Goal: Task Accomplishment & Management: Manage account settings

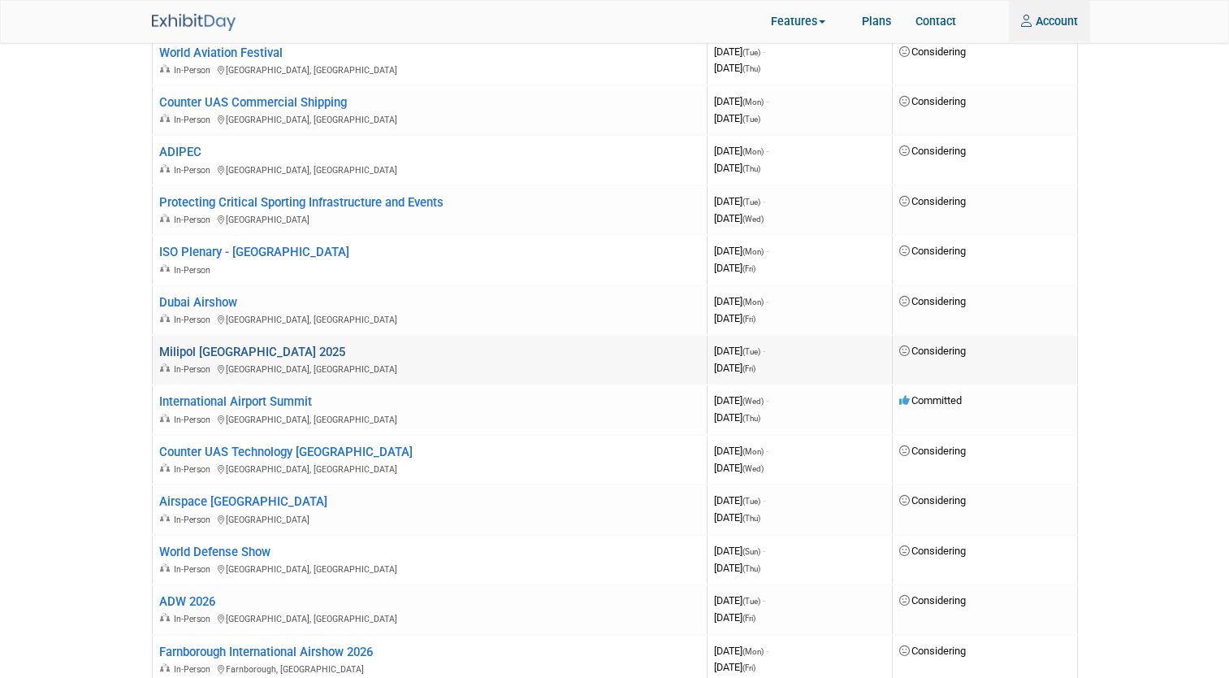
type input "[PERSON_NAME][EMAIL_ADDRESS][PERSON_NAME][DOMAIN_NAME]"
click at [250, 344] on link "Milipol [GEOGRAPHIC_DATA] 2025" at bounding box center [252, 351] width 186 height 15
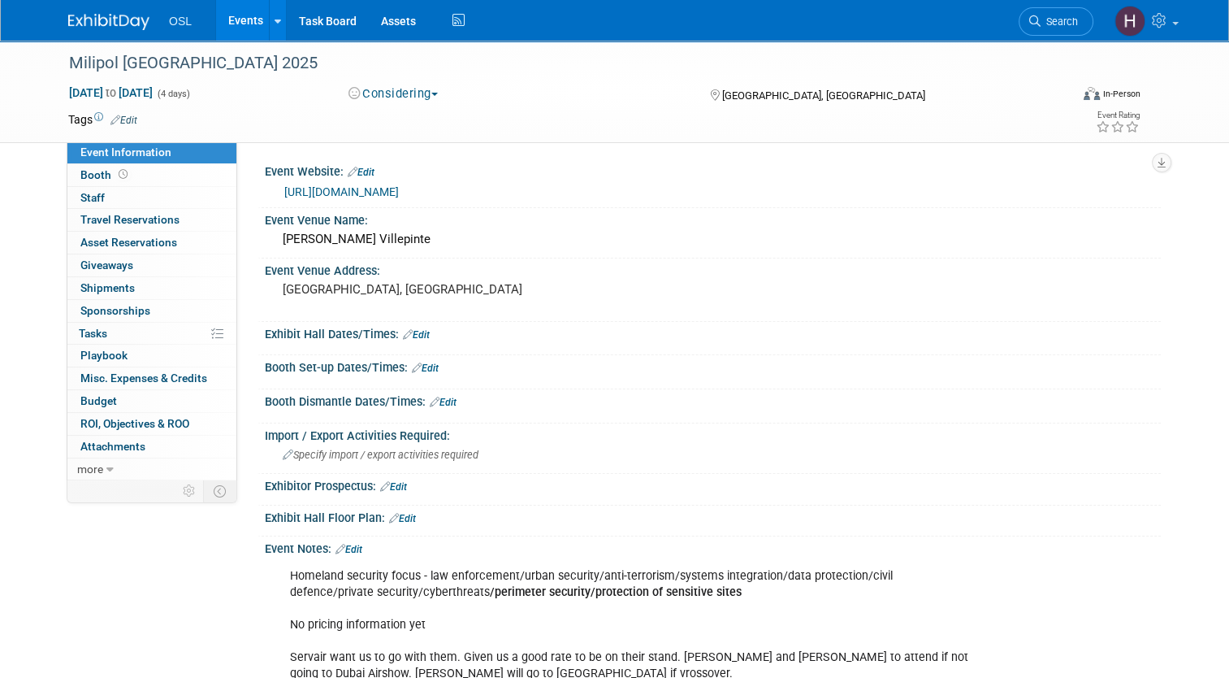
click at [409, 89] on button "Considering" at bounding box center [394, 93] width 102 height 17
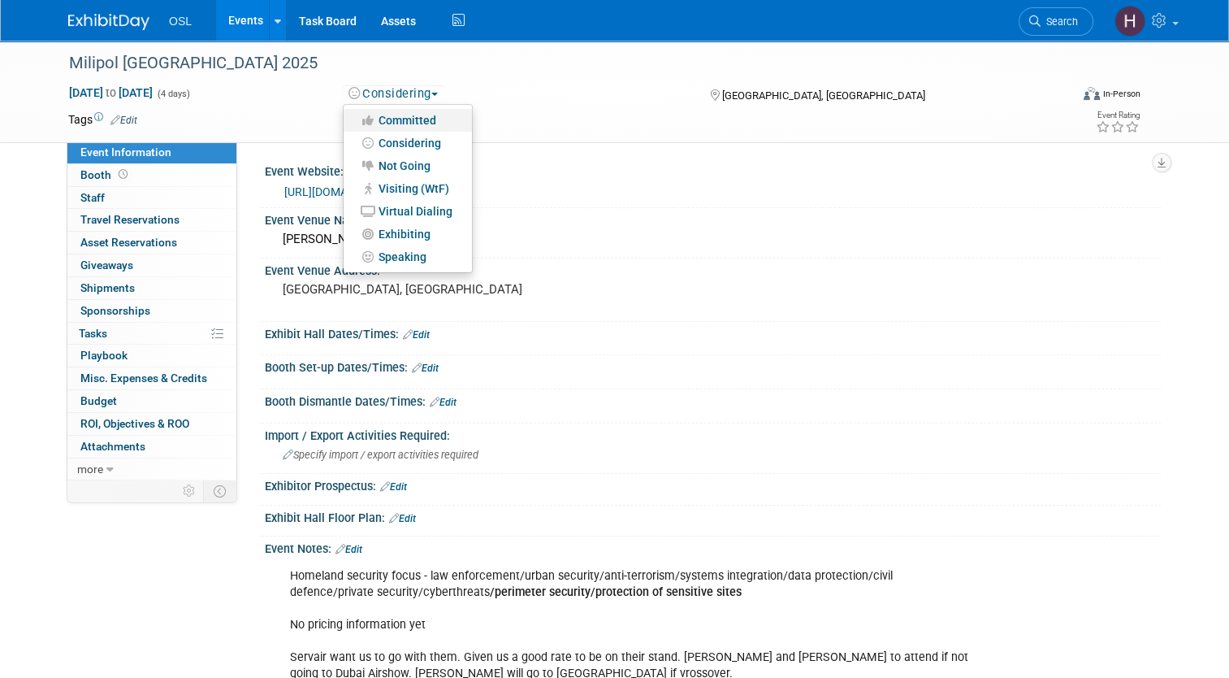
click at [409, 119] on link "Committed" at bounding box center [408, 120] width 128 height 23
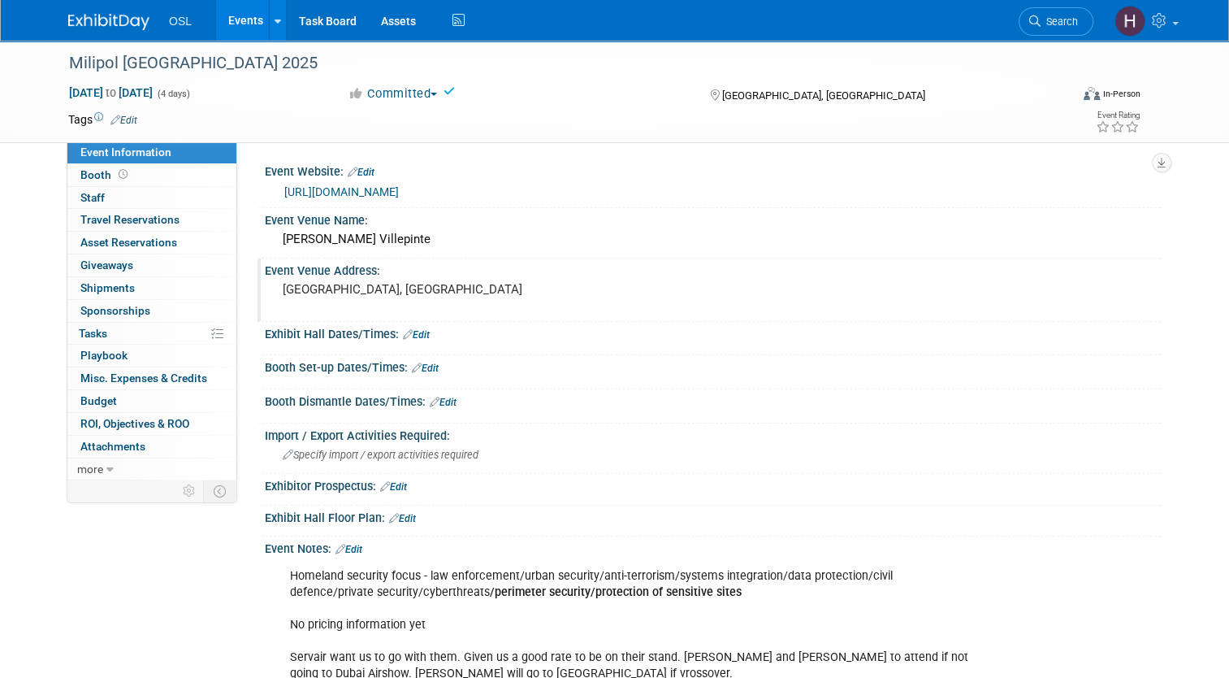
scroll to position [190, 0]
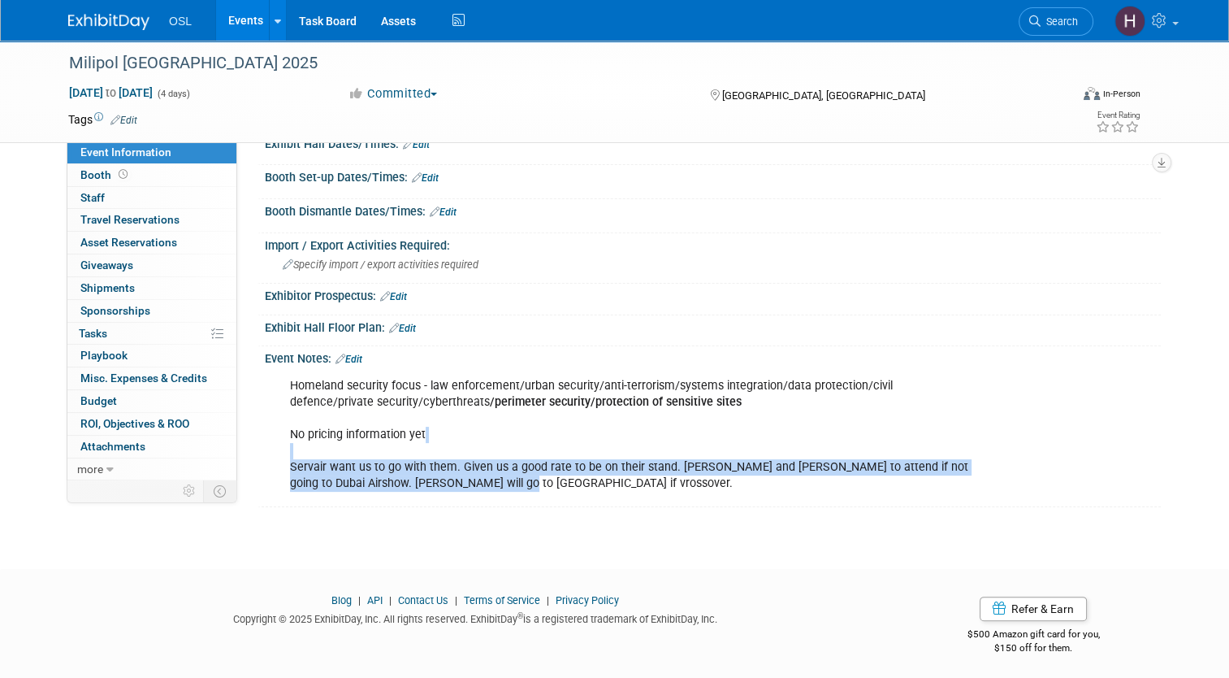
drag, startPoint x: 500, startPoint y: 488, endPoint x: 461, endPoint y: 447, distance: 56.9
click at [461, 447] on div "Homeland security focus - law enforcement/urban security/anti-terrorism/systems…" at bounding box center [633, 435] width 708 height 131
drag, startPoint x: 461, startPoint y: 447, endPoint x: 463, endPoint y: 485, distance: 38.2
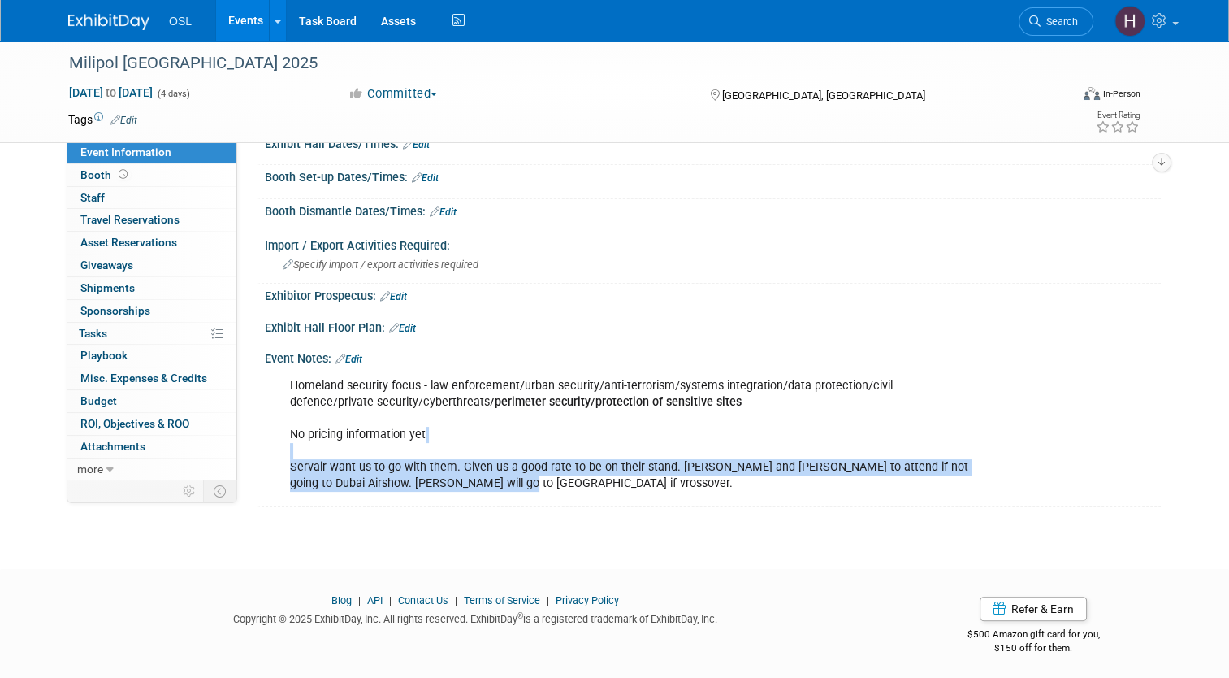
click at [463, 485] on div "Homeland security focus - law enforcement/urban security/anti-terrorism/systems…" at bounding box center [633, 435] width 708 height 131
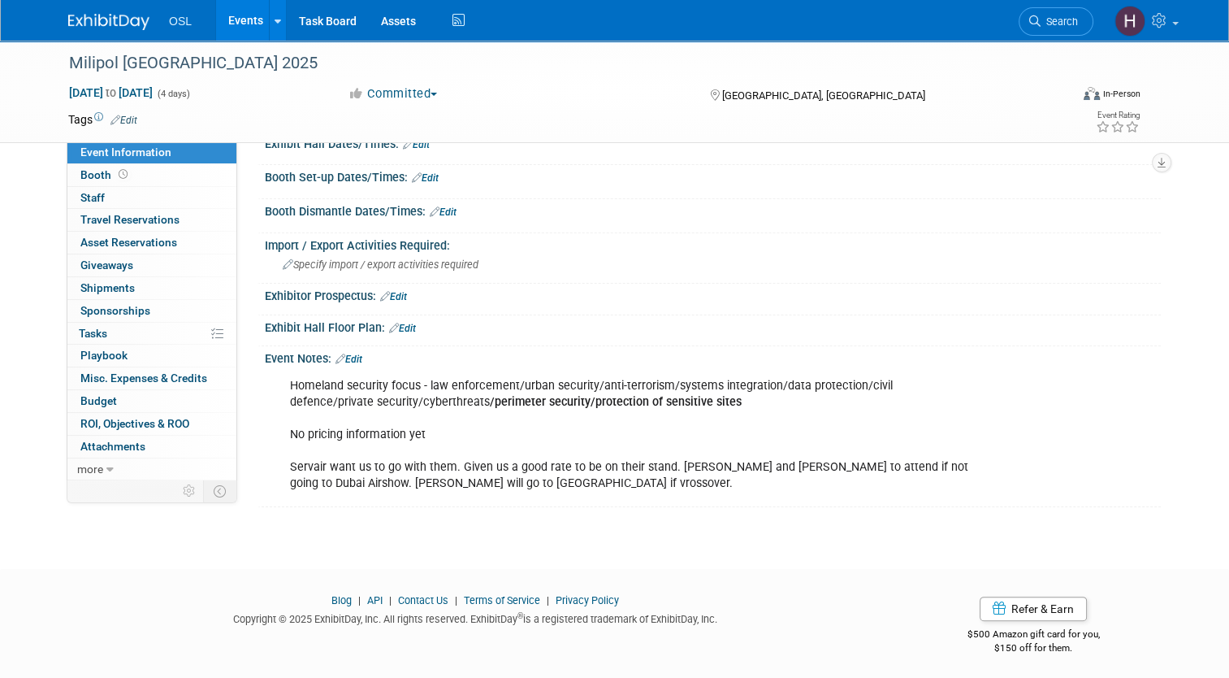
click at [362, 414] on div "Homeland security focus - law enforcement/urban security/anti-terrorism/systems…" at bounding box center [633, 435] width 708 height 131
click at [355, 346] on div "Event Notes: Edit" at bounding box center [713, 356] width 896 height 21
click at [354, 346] on div "Event Notes: Edit" at bounding box center [713, 356] width 896 height 21
drag, startPoint x: 354, startPoint y: 346, endPoint x: 340, endPoint y: 353, distance: 15.3
click at [340, 353] on link "Edit" at bounding box center [349, 358] width 27 height 11
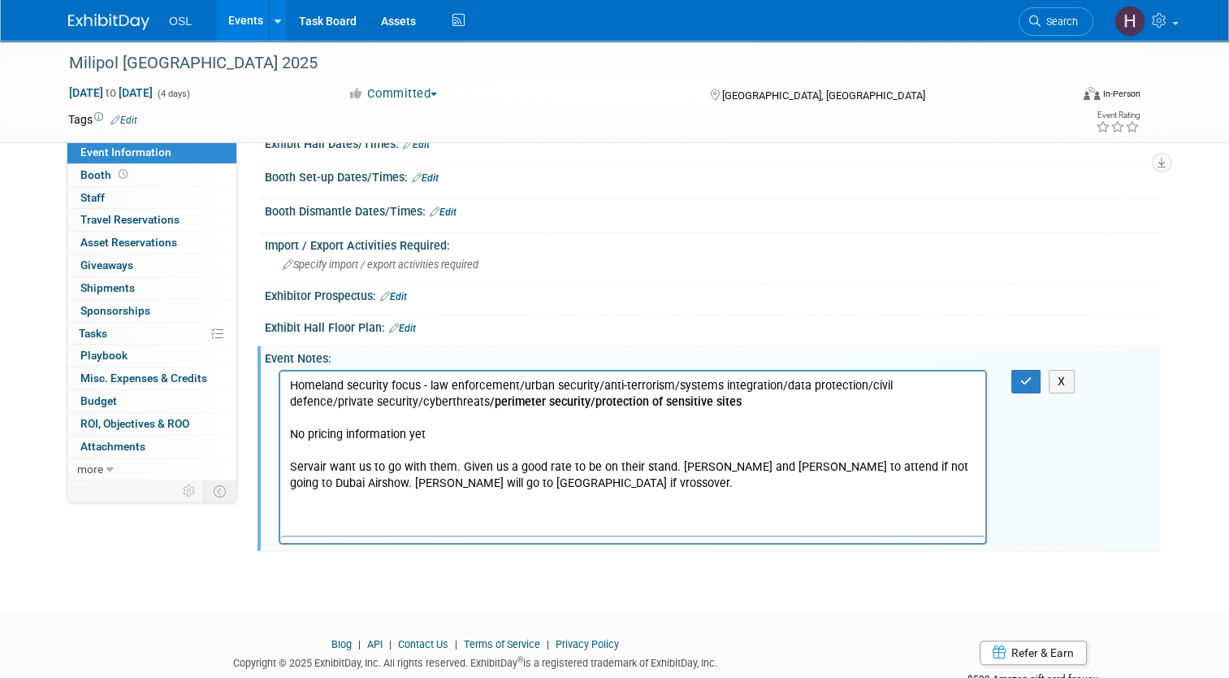
scroll to position [0, 0]
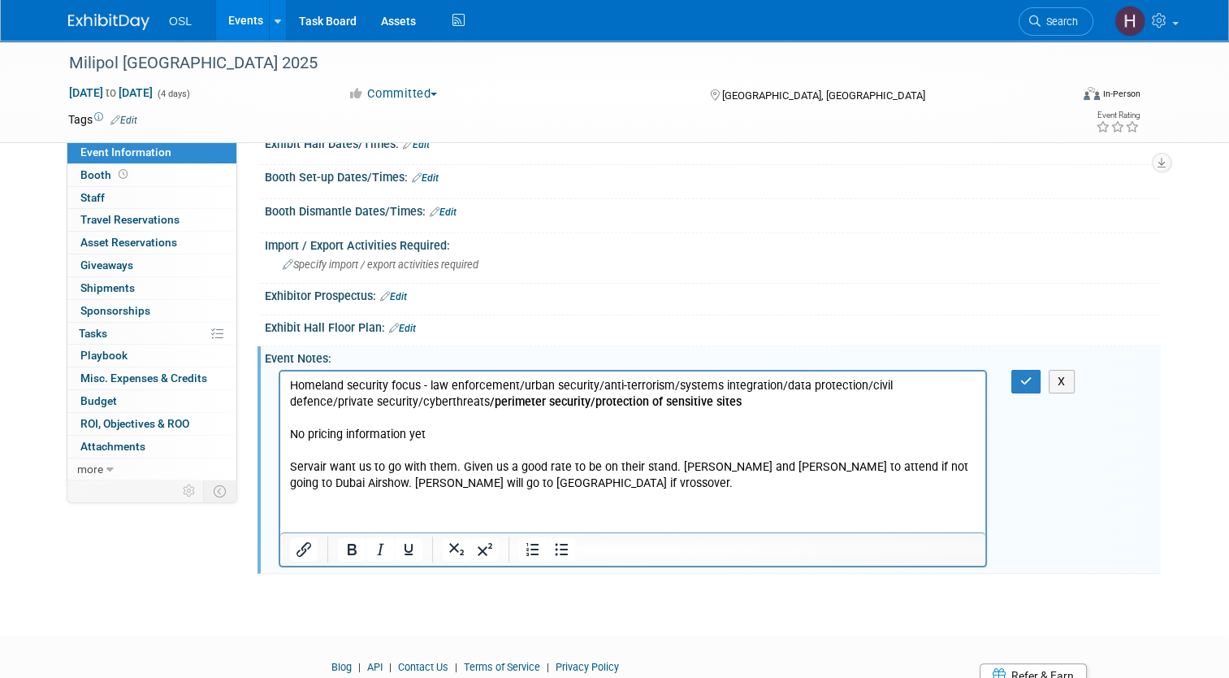
click at [312, 461] on p "Homeland security focus - law enforcement/urban security/anti-terrorism/systems…" at bounding box center [633, 435] width 687 height 115
click at [428, 483] on p "Homeland security focus - law enforcement/urban security/anti-terrorism/systems…" at bounding box center [633, 435] width 687 height 115
click at [419, 485] on p "Homeland security focus - law enforcement/urban security/anti-terrorism/systems…" at bounding box center [633, 435] width 687 height 115
click at [1033, 375] on icon "button" at bounding box center [1026, 380] width 12 height 11
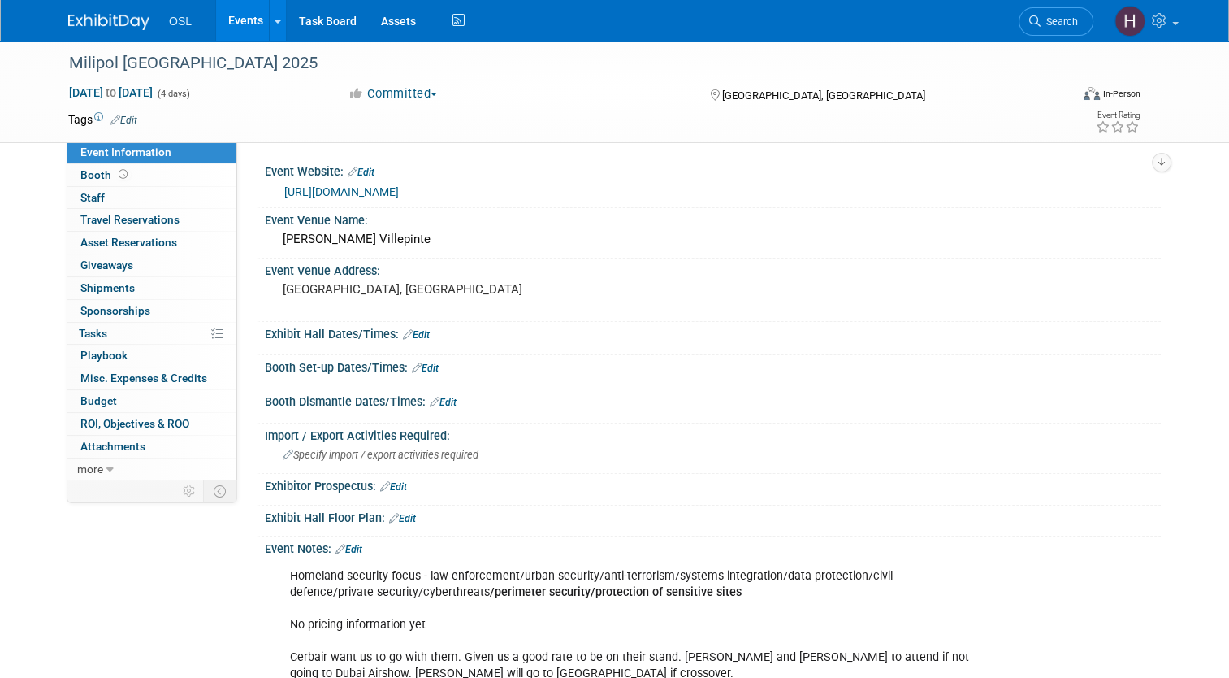
click at [227, 32] on link "Events" at bounding box center [245, 20] width 59 height 41
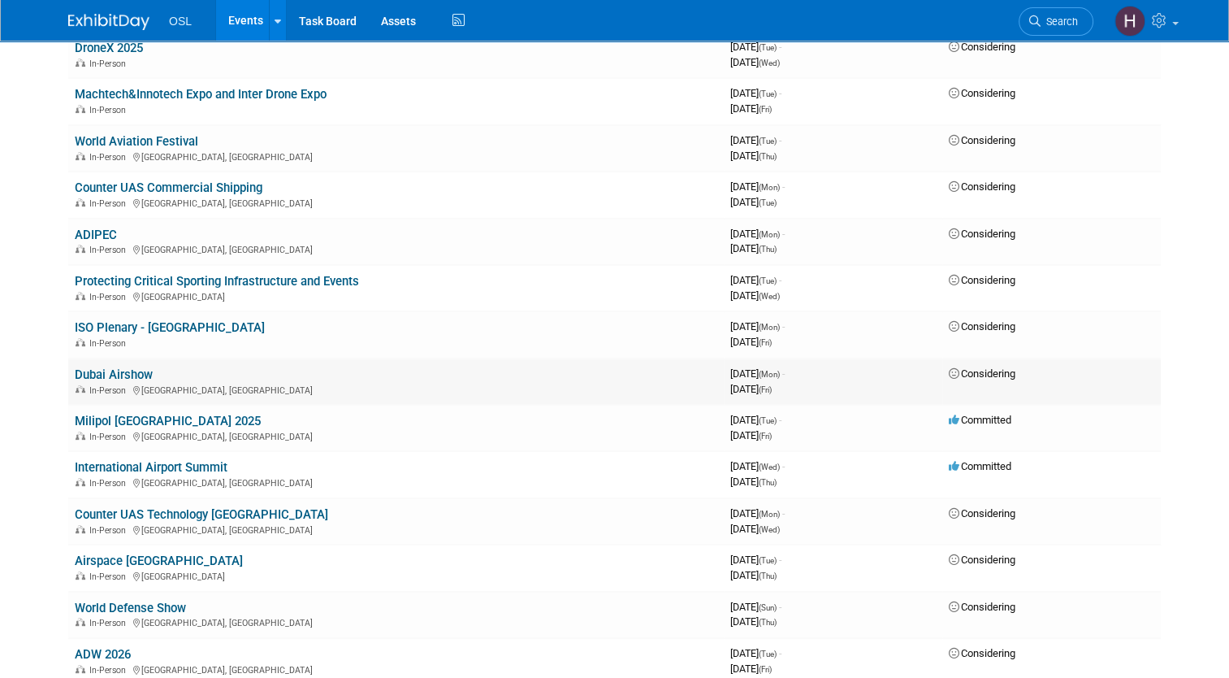
scroll to position [422, 0]
click at [139, 370] on link "Dubai Airshow" at bounding box center [114, 376] width 78 height 15
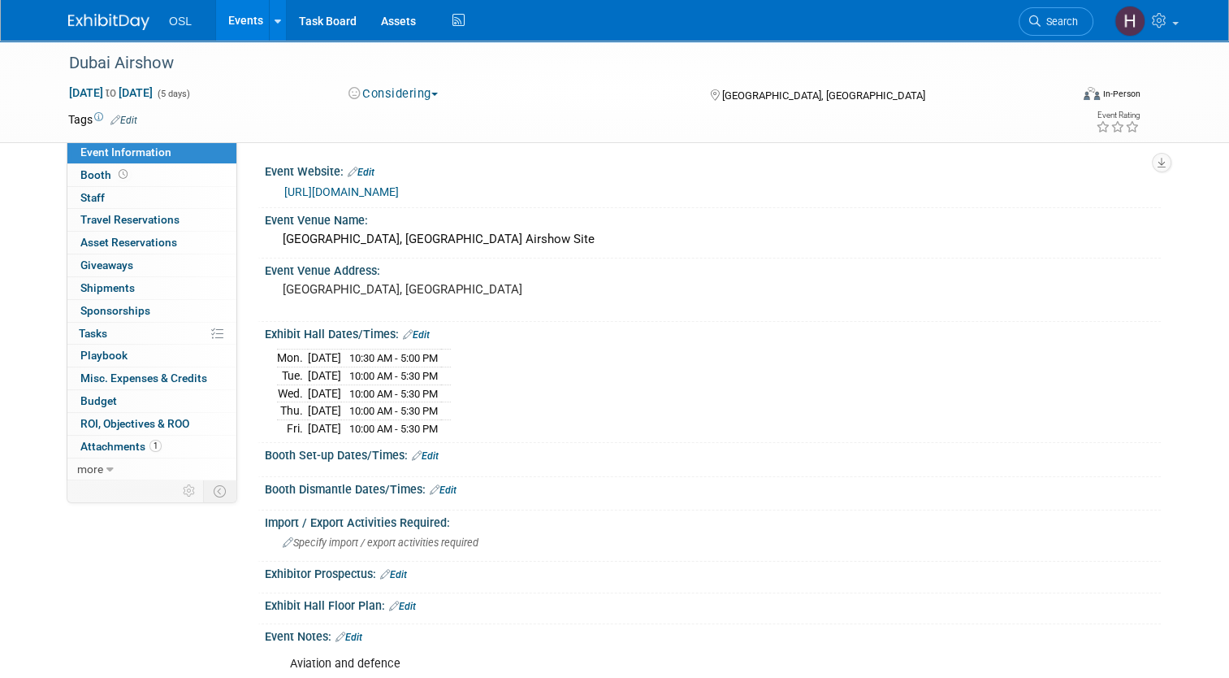
click at [399, 193] on link "https://www.dubaiairshow.aero/en/home.html" at bounding box center [341, 191] width 115 height 13
